Goal: Find specific page/section: Find specific page/section

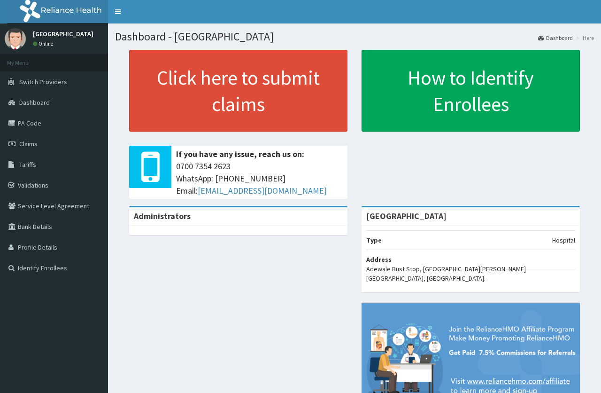
click at [38, 113] on link "PA Code" at bounding box center [54, 123] width 108 height 21
click at [291, 280] on div "Administrators [GEOGRAPHIC_DATA] Type Hospital Address Adewale Bust Stop, [GEOG…" at bounding box center [354, 316] width 479 height 221
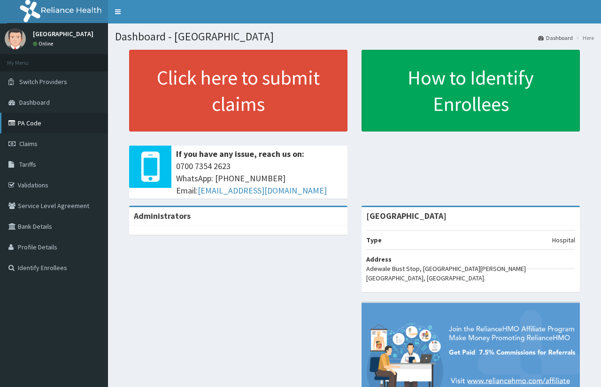
click at [69, 120] on link "PA Code" at bounding box center [54, 123] width 108 height 21
